Goal: Check status: Check status

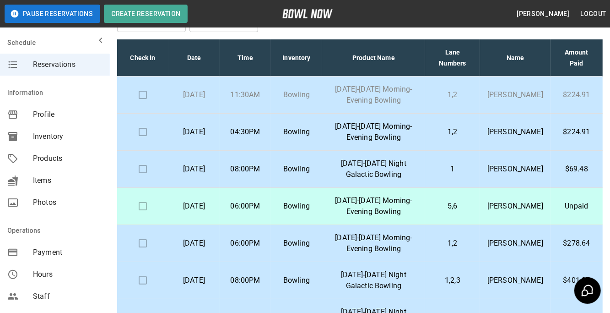
scroll to position [49, 0]
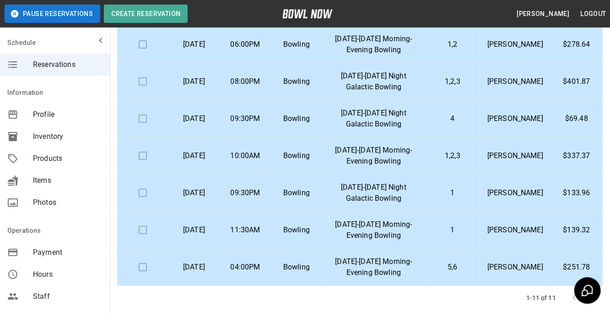
scroll to position [194, 0]
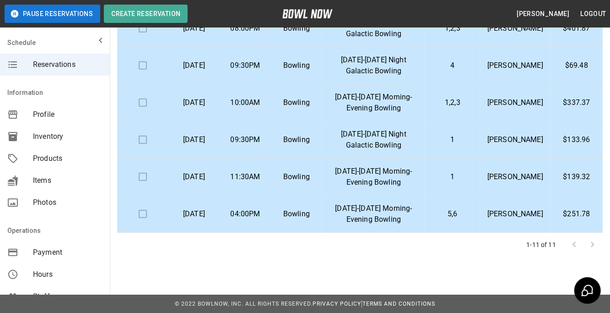
click at [592, 249] on div at bounding box center [583, 244] width 37 height 18
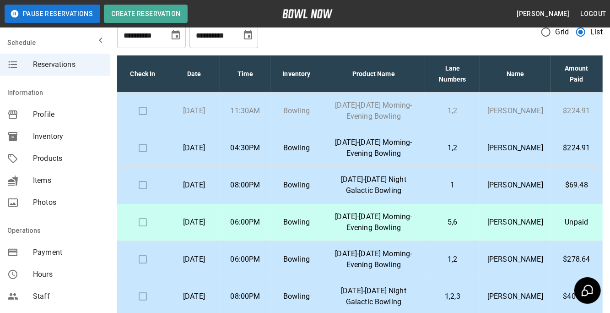
scroll to position [11, 0]
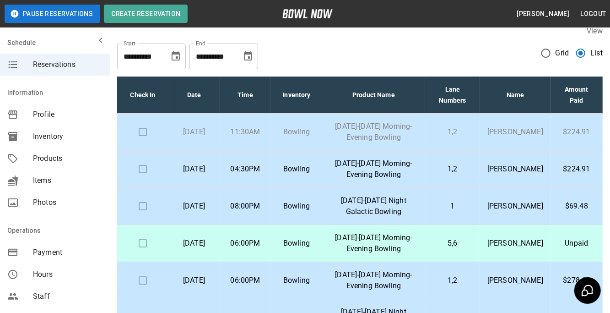
click at [532, 137] on p "[PERSON_NAME]" at bounding box center [515, 131] width 56 height 11
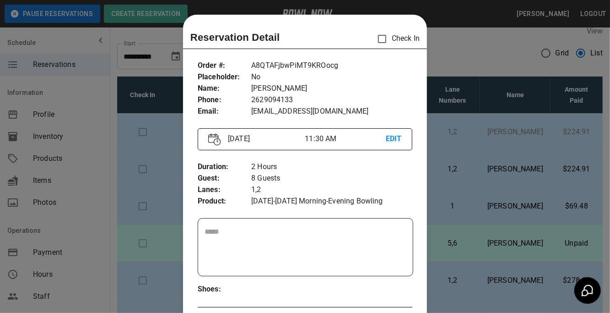
scroll to position [14, 0]
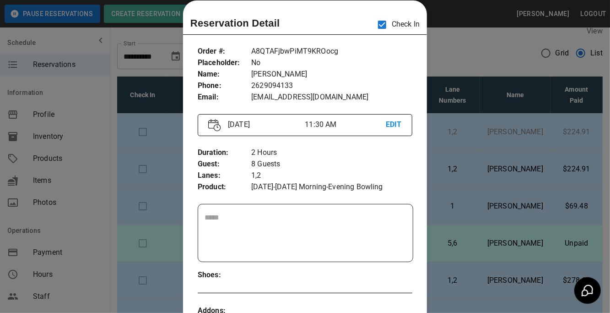
click at [468, 58] on div at bounding box center [305, 156] width 610 height 313
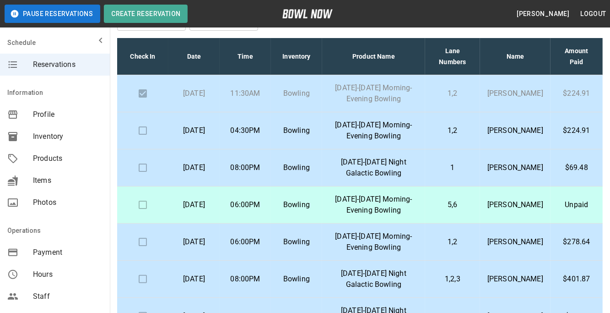
scroll to position [36, 0]
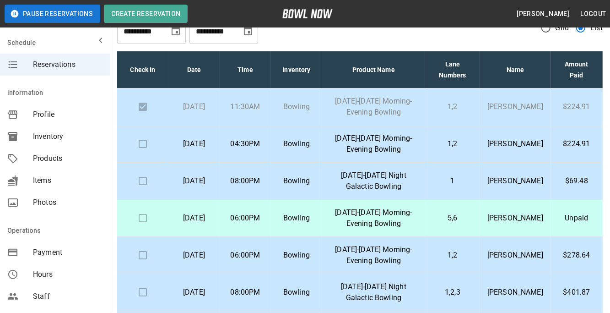
click at [322, 76] on th "Inventory" at bounding box center [296, 69] width 51 height 37
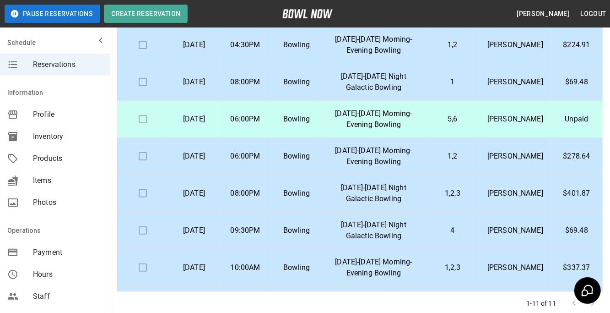
drag, startPoint x: 610, startPoint y: 53, endPoint x: 592, endPoint y: 136, distance: 85.3
click at [592, 136] on html "**********" at bounding box center [305, 118] width 610 height 507
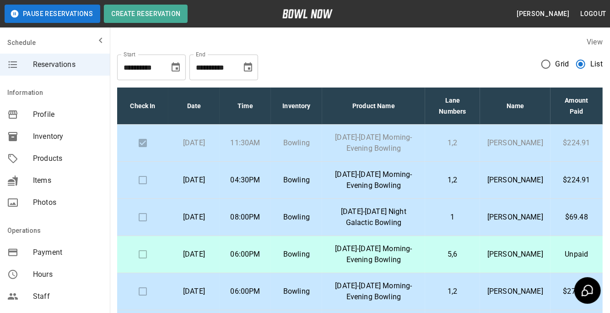
click at [592, 136] on td "$224.91" at bounding box center [576, 142] width 52 height 37
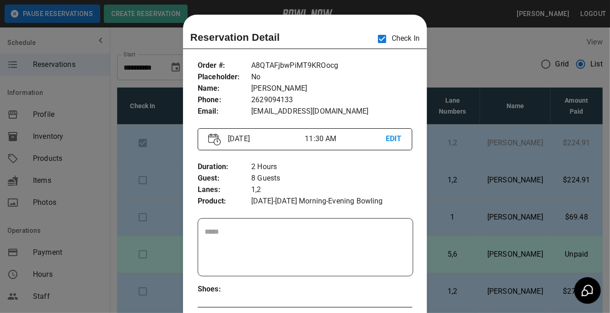
scroll to position [14, 0]
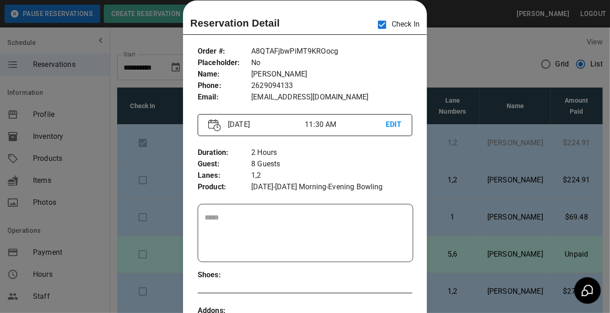
click at [126, 35] on div at bounding box center [305, 156] width 610 height 313
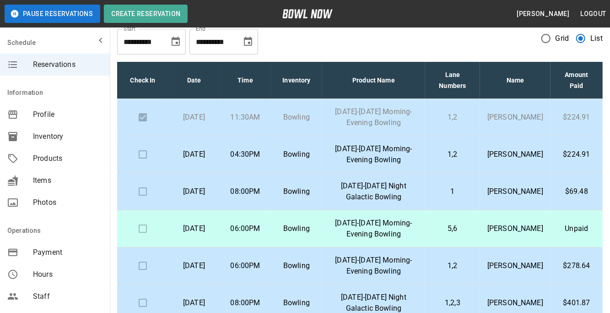
scroll to position [25, 0]
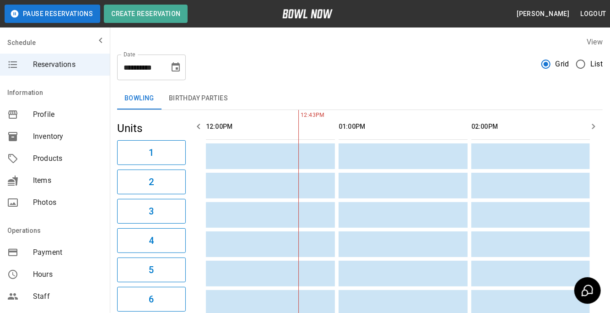
click at [596, 70] on label "List" at bounding box center [587, 63] width 32 height 19
